Goal: Find specific page/section: Find specific page/section

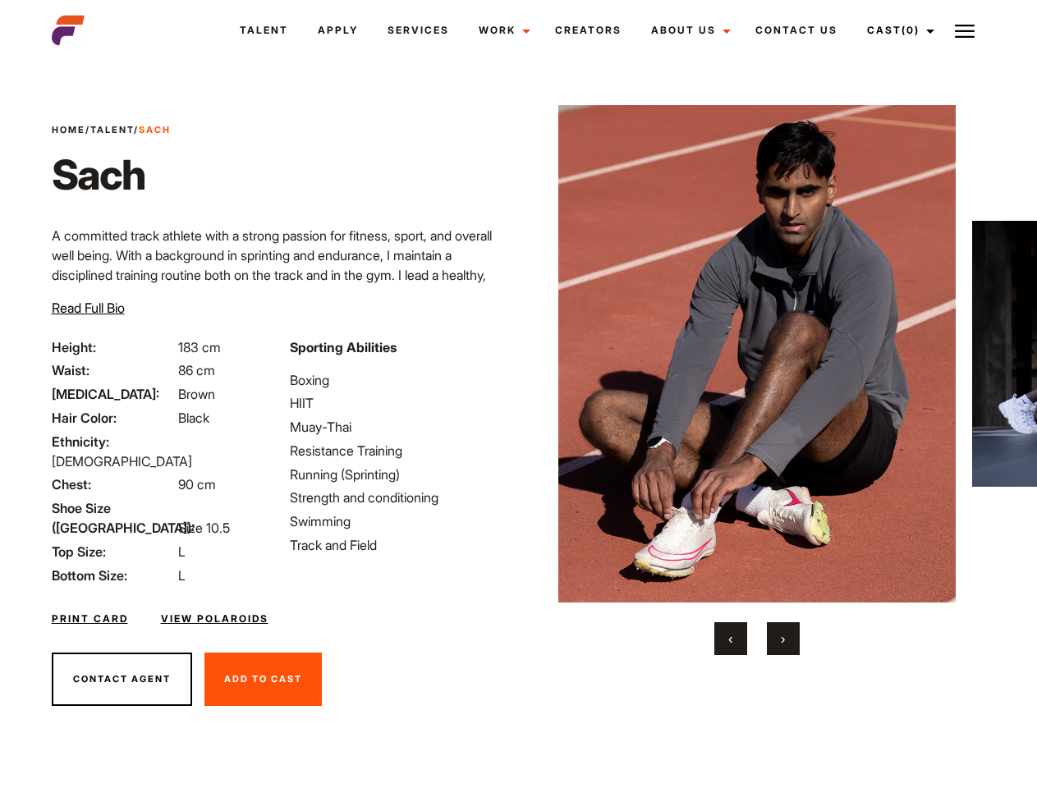
click at [897, 30] on link "Cast (0)" at bounding box center [898, 30] width 92 height 44
click at [965, 30] on img at bounding box center [965, 31] width 20 height 20
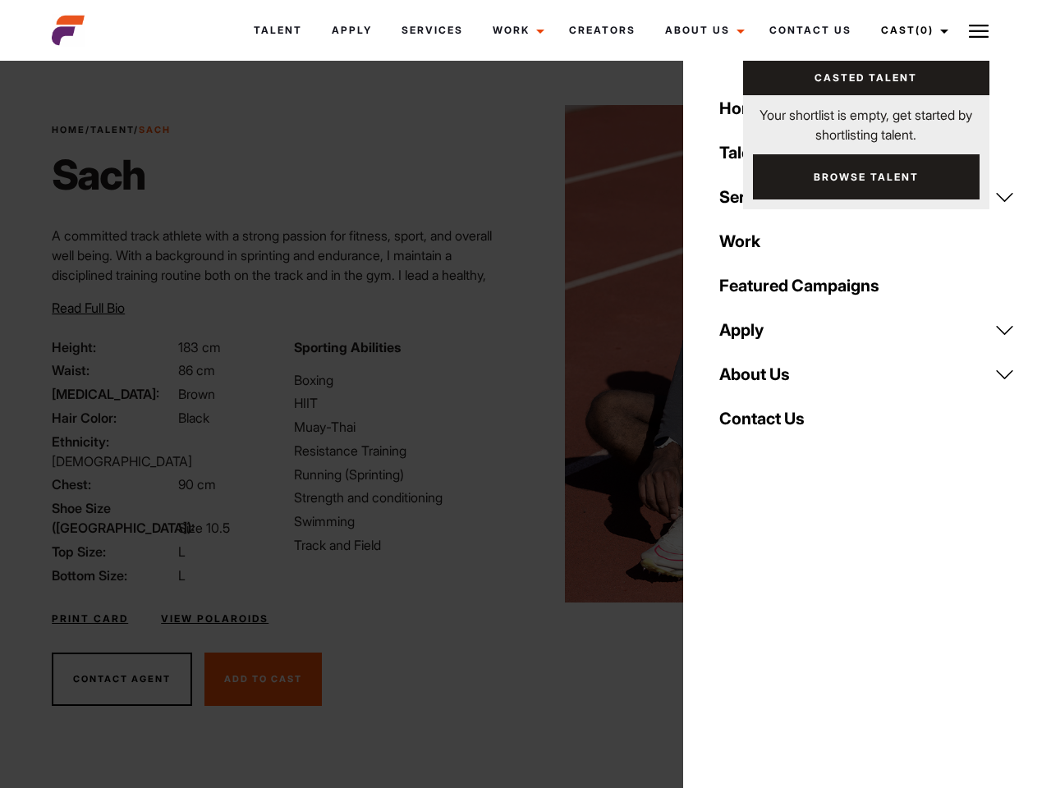
click at [756, 380] on img at bounding box center [764, 354] width 398 height 498
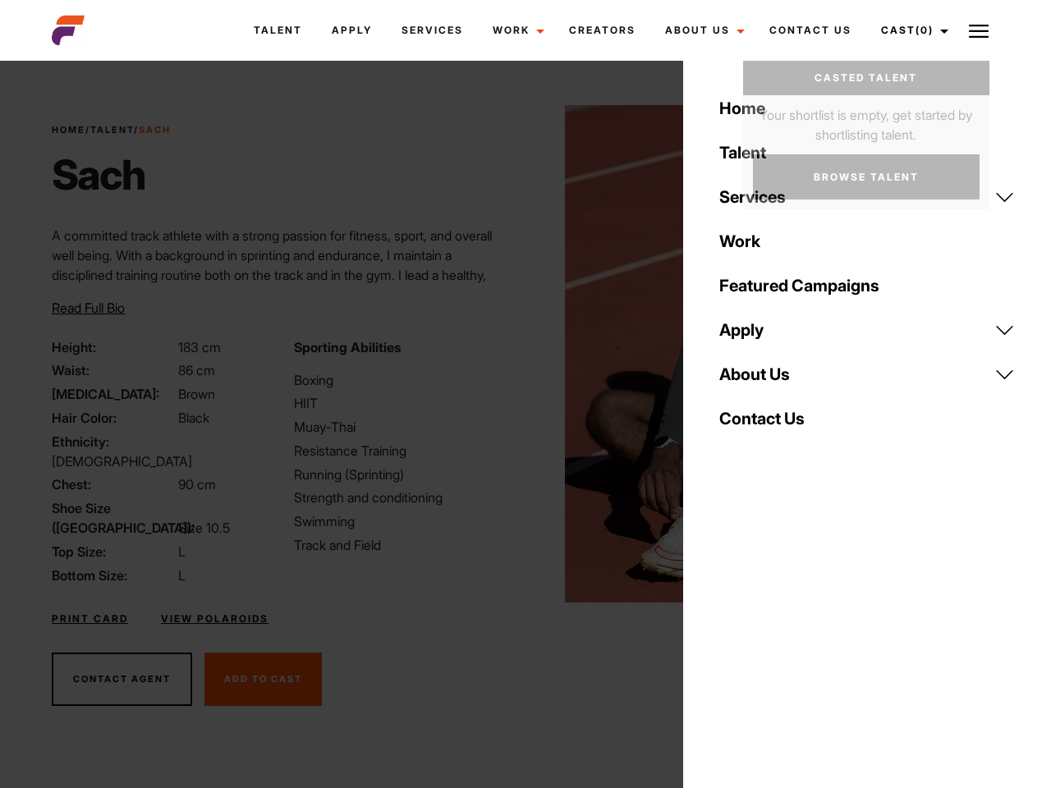
click at [518, 354] on div "Sporting Abilities Boxing HIIT Muay-Thai Resistance Training Running (Sprinting…" at bounding box center [404, 461] width 241 height 248
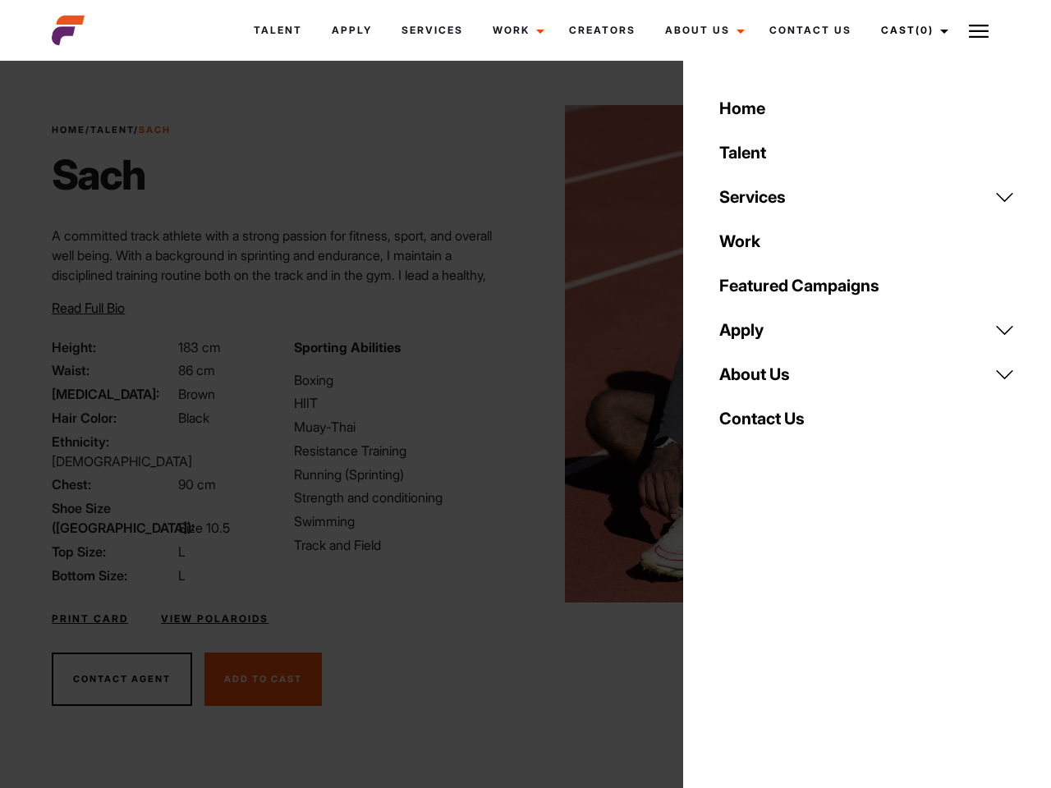
click at [731, 639] on body "Talent Apply Services Work Campaigns Jobs Job Request Creators About Us Founder…" at bounding box center [525, 443] width 1051 height 755
click at [783, 639] on div "Home Talent Services Talent Casting Photography Videography Creative Hair and M…" at bounding box center [867, 394] width 368 height 788
